Goal: Transaction & Acquisition: Obtain resource

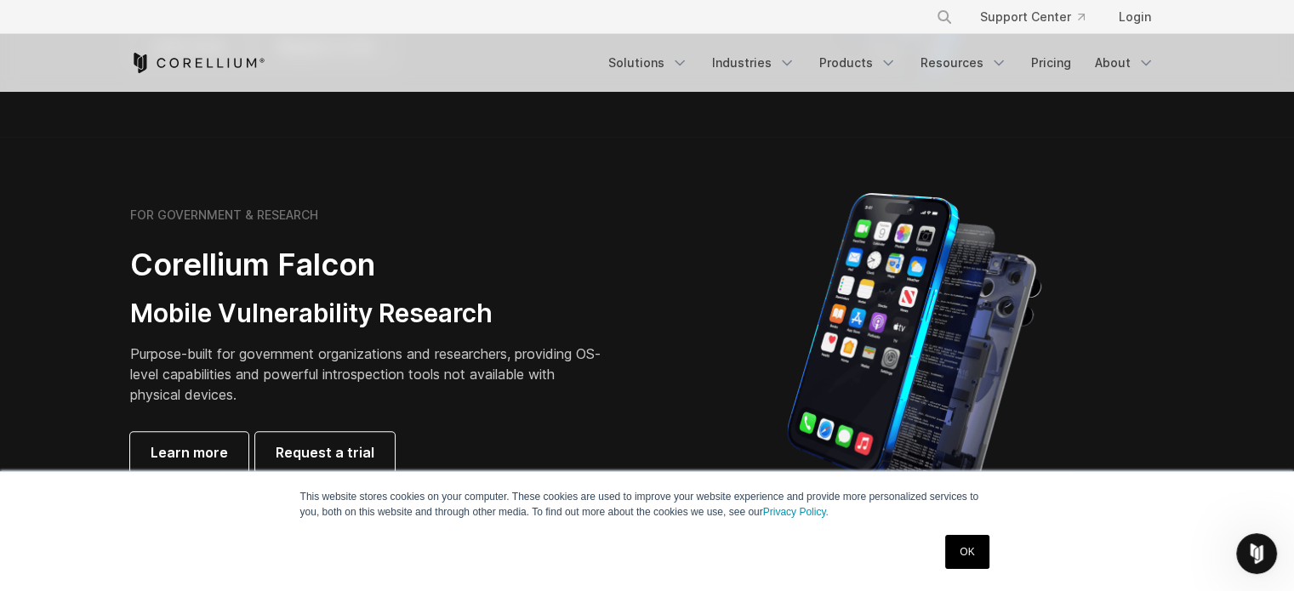
scroll to position [851, 0]
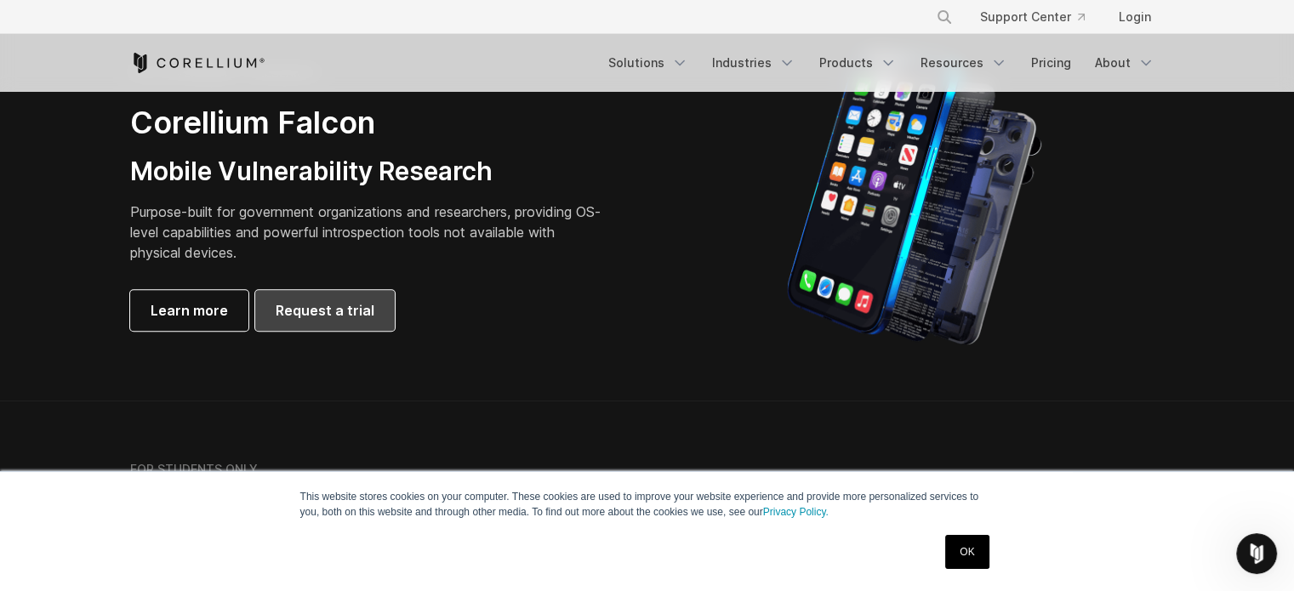
click at [349, 305] on span "Request a trial" at bounding box center [325, 310] width 99 height 20
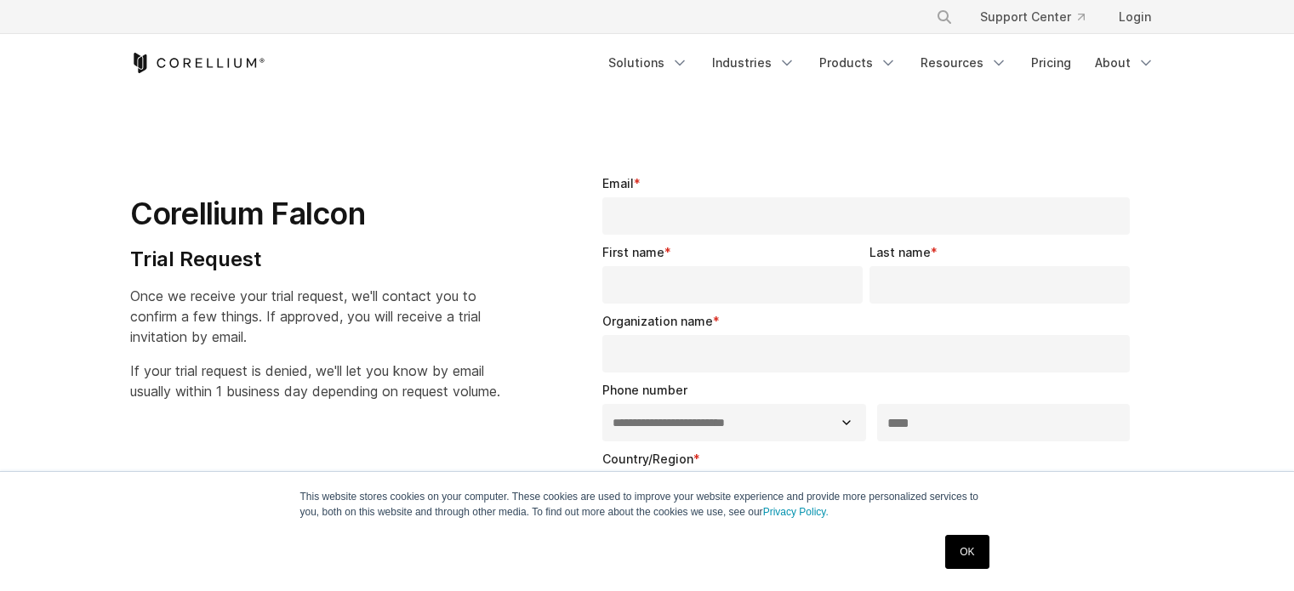
select select "**"
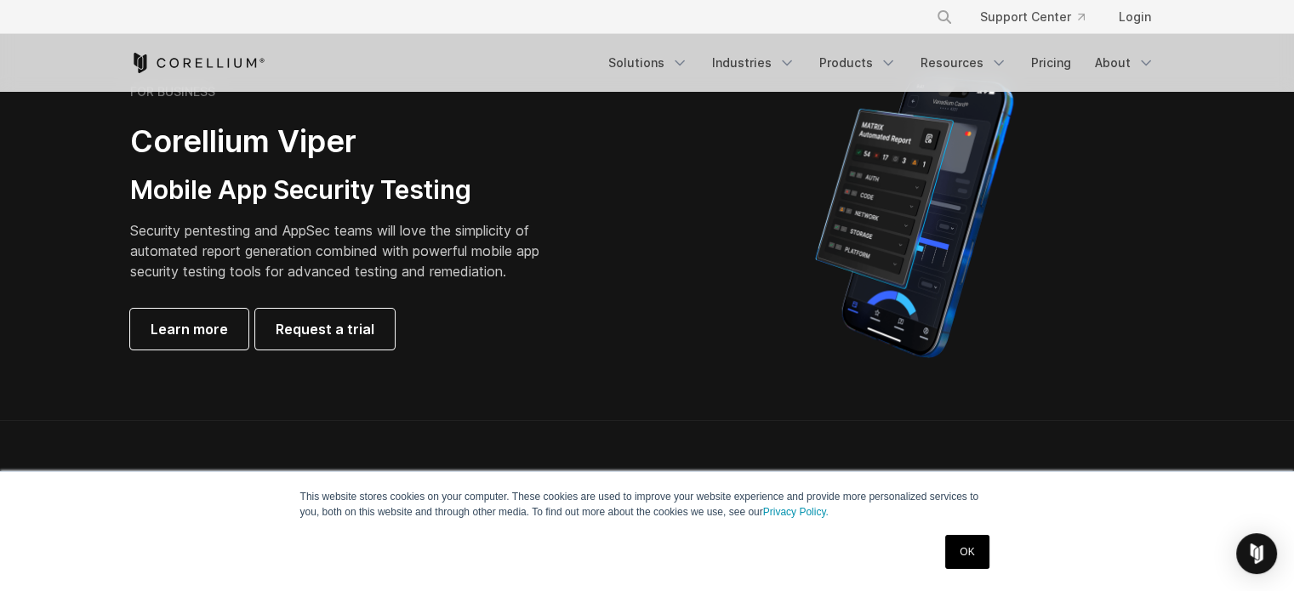
scroll to position [283, 0]
